Goal: Information Seeking & Learning: Understand process/instructions

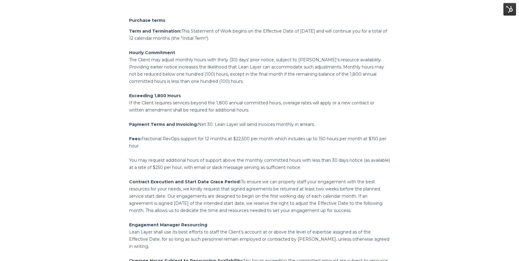
scroll to position [479, 0]
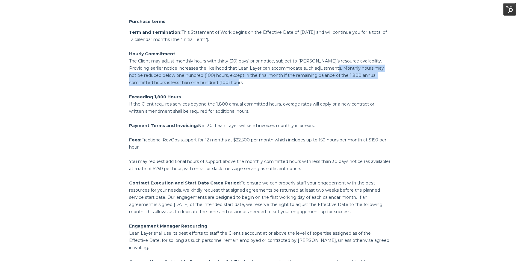
drag, startPoint x: 322, startPoint y: 61, endPoint x: 330, endPoint y: 73, distance: 14.1
click at [330, 73] on p "Hourly Commitment The Client may adjust monthly hours with thirty (30) days’ pr…" at bounding box center [259, 68] width 261 height 36
copy p "Monthly hours may not be reduced below one hundred (100) hours, except in the f…"
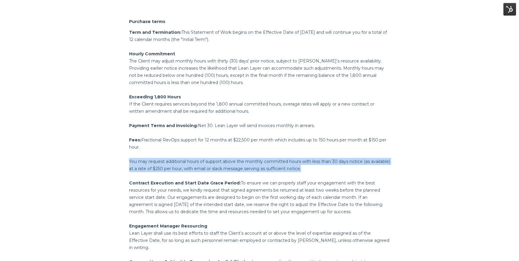
drag, startPoint x: 333, startPoint y: 163, endPoint x: 125, endPoint y: 155, distance: 208.2
click at [125, 155] on div "Purchase terms Term and Termination: This Statement of Work begins on the Effec…" at bounding box center [260, 155] width 270 height 293
copy span "You may request additional hours of support above the monthly committed hours w…"
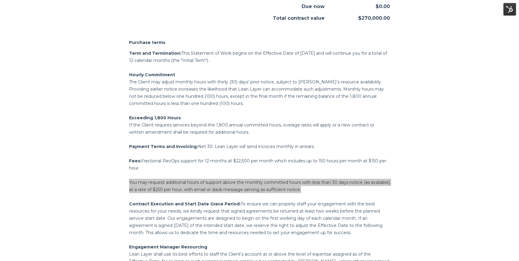
scroll to position [475, 0]
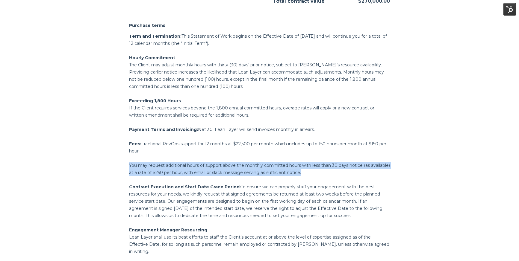
drag, startPoint x: 229, startPoint y: 36, endPoint x: 128, endPoint y: 30, distance: 101.1
click at [128, 30] on div "Purchase terms Term and Termination: This Statement of Work begins on the Effec…" at bounding box center [260, 159] width 270 height 293
copy p "Term and Termination: This Statement of Work begins on the Effective Date of [D…"
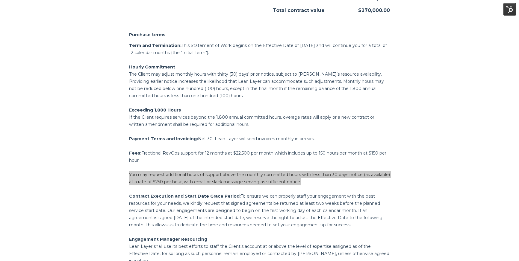
scroll to position [465, 0]
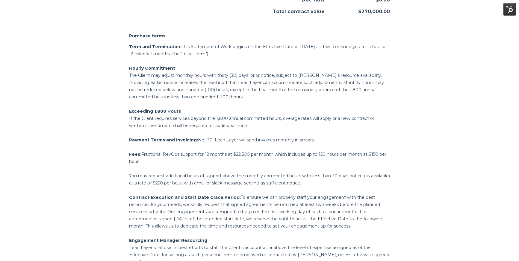
click at [246, 179] on p "You may request additional hours of support above the monthly committed hours w…" at bounding box center [259, 179] width 261 height 14
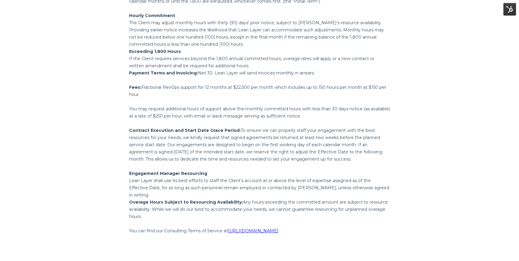
scroll to position [423, 0]
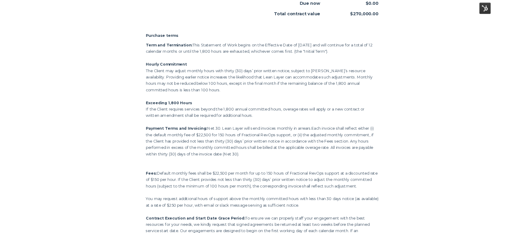
scroll to position [461, 0]
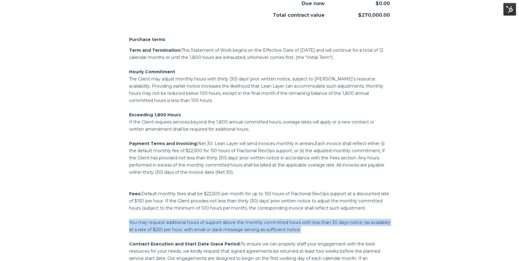
drag, startPoint x: 323, startPoint y: 223, endPoint x: 129, endPoint y: 217, distance: 193.5
click at [129, 219] on p "You may request additional hours of support above the monthly committed hours w…" at bounding box center [259, 226] width 261 height 14
copy span "You may request additional hours of support above the monthly committed hours w…"
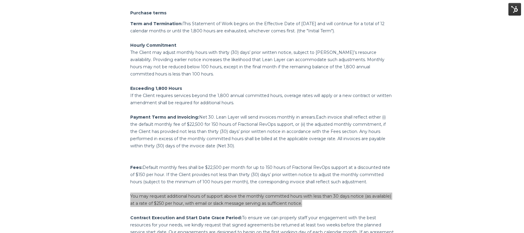
scroll to position [505, 0]
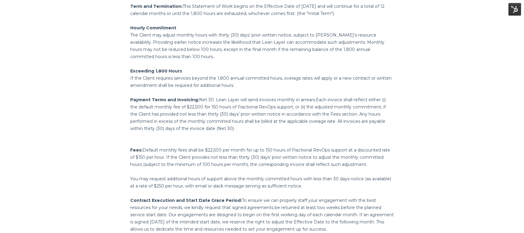
click at [224, 151] on span "Default monthly fees shall be $22,500 per month for up to 150 hours of Fraction…" at bounding box center [260, 157] width 260 height 20
